Goal: Check status: Check status

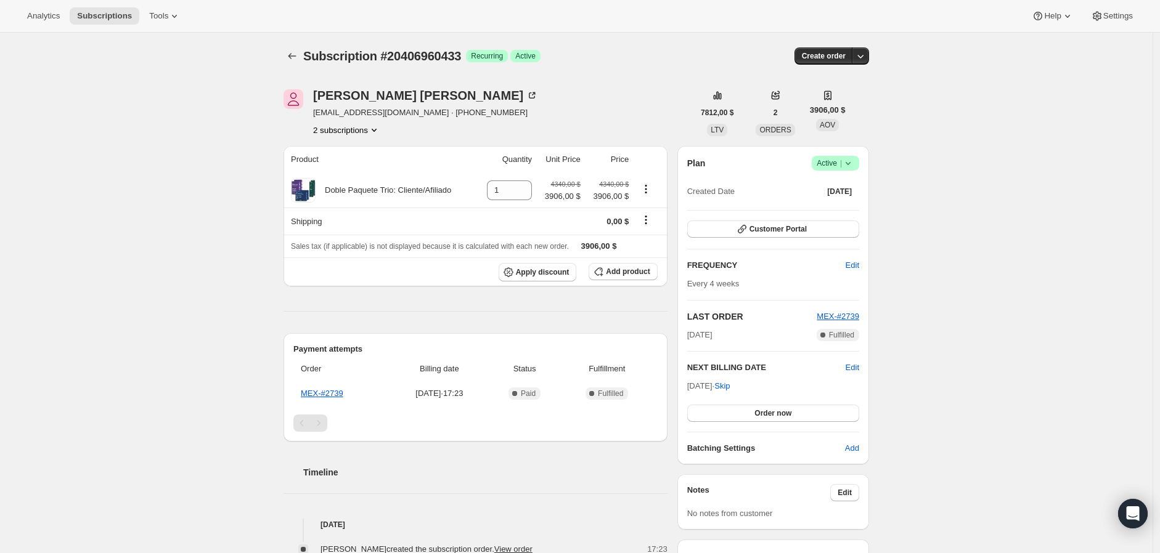
click at [367, 134] on button "2 subscriptions" at bounding box center [346, 130] width 67 height 12
click at [368, 150] on span "20406763825" at bounding box center [347, 153] width 86 height 12
click at [351, 130] on button "2 subscriptions" at bounding box center [346, 130] width 67 height 12
click at [354, 173] on span "20406960433" at bounding box center [329, 173] width 49 height 9
